Goal: Task Accomplishment & Management: Manage account settings

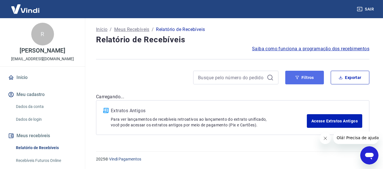
click at [318, 77] on button "Filtros" at bounding box center [304, 78] width 39 height 14
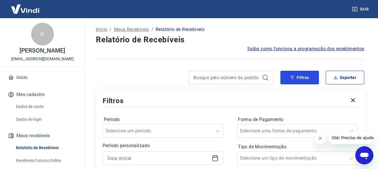
scroll to position [57, 0]
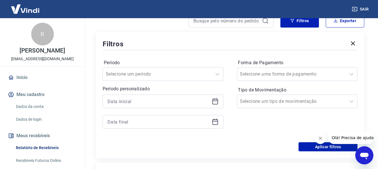
click at [215, 101] on icon at bounding box center [215, 101] width 7 height 7
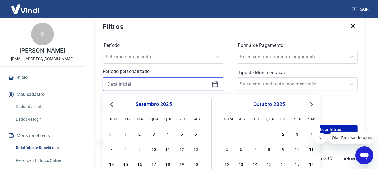
scroll to position [85, 0]
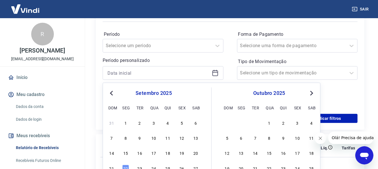
click at [181, 149] on div "14 15 16 17 18 19 20" at bounding box center [154, 153] width 93 height 8
click at [181, 152] on div "19" at bounding box center [182, 153] width 7 height 7
type input "[DATE]"
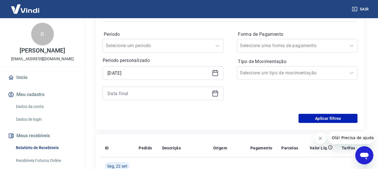
click at [214, 93] on icon at bounding box center [215, 93] width 7 height 7
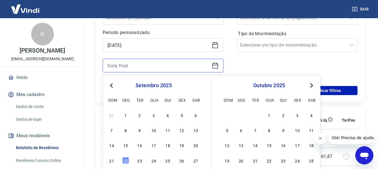
scroll to position [114, 0]
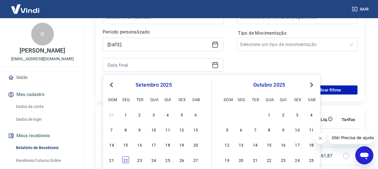
click at [126, 159] on div "22" at bounding box center [125, 159] width 7 height 7
type input "[DATE]"
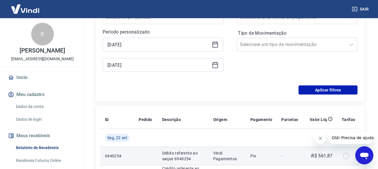
click at [121, 160] on td "6940254" at bounding box center [117, 156] width 34 height 18
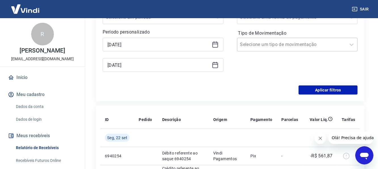
click at [341, 43] on div at bounding box center [291, 45] width 103 height 8
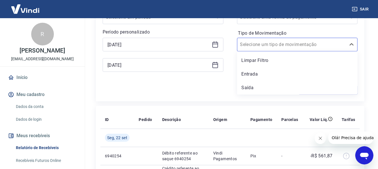
click at [264, 80] on div "Limpar Filtro Entrada [PERSON_NAME]" at bounding box center [297, 72] width 121 height 43
click at [267, 75] on div "Entrada" at bounding box center [297, 73] width 121 height 11
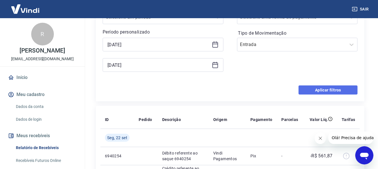
click at [320, 88] on button "Aplicar filtros" at bounding box center [328, 89] width 59 height 9
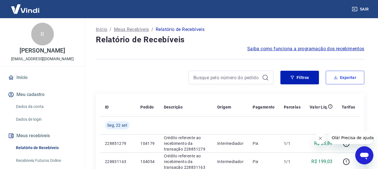
click at [338, 80] on button "Exportar" at bounding box center [345, 78] width 39 height 14
type input "[DATE]"
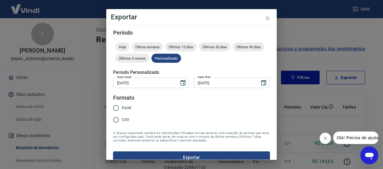
click at [125, 108] on span "Excel" at bounding box center [126, 108] width 9 height 6
click at [122, 108] on input "Excel" at bounding box center [116, 108] width 12 height 12
radio input "true"
click at [173, 150] on form "Período Hoje Última semana Últimos 15 dias Últimos 30 dias Últimos 90 dias Últi…" at bounding box center [191, 96] width 157 height 133
click at [175, 156] on button "Exportar" at bounding box center [191, 157] width 157 height 12
